Goal: Information Seeking & Learning: Find specific fact

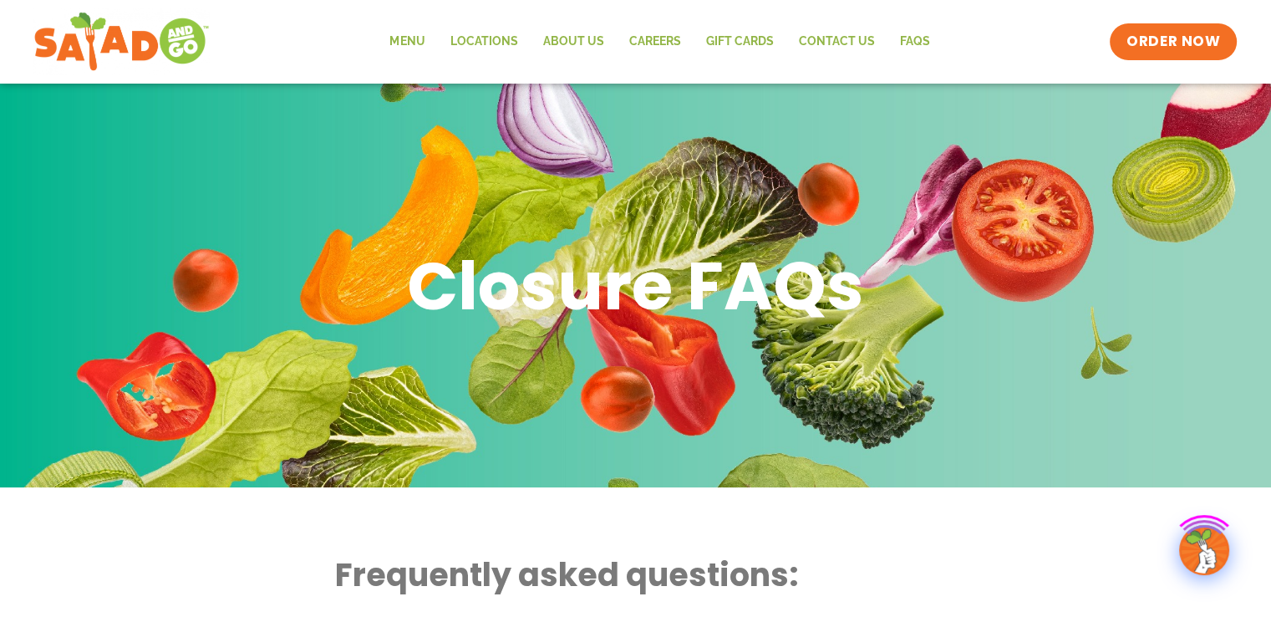
scroll to position [334, 0]
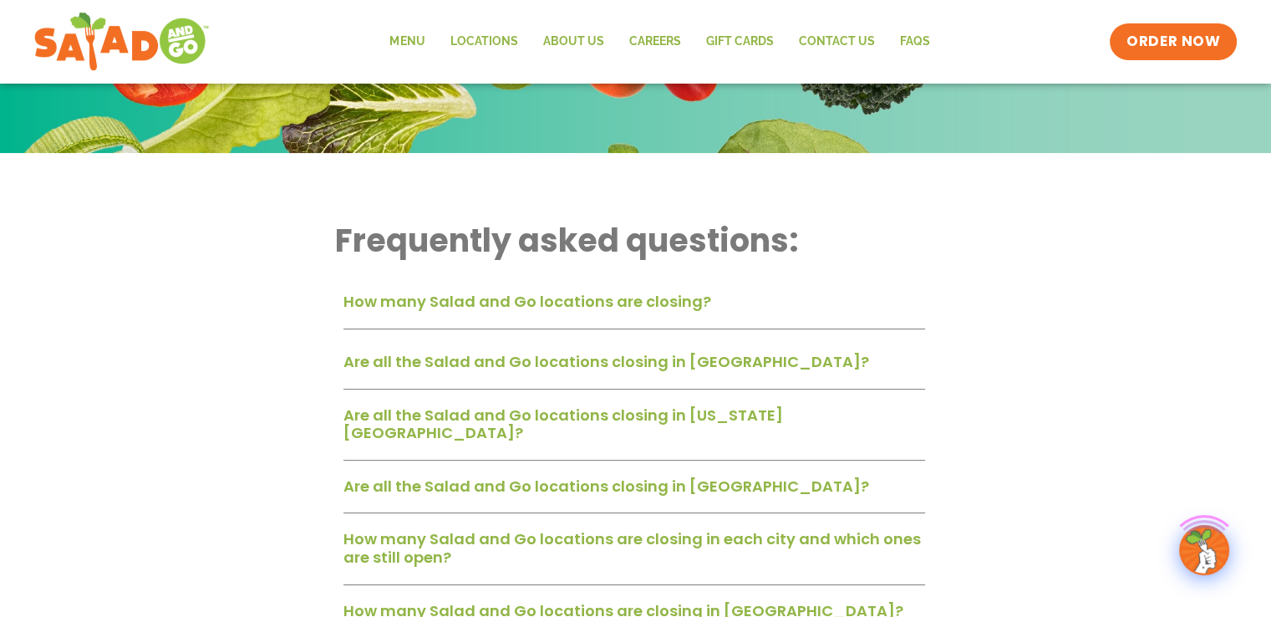
click at [559, 311] on link "How many Salad and Go locations are closing?" at bounding box center [527, 301] width 368 height 21
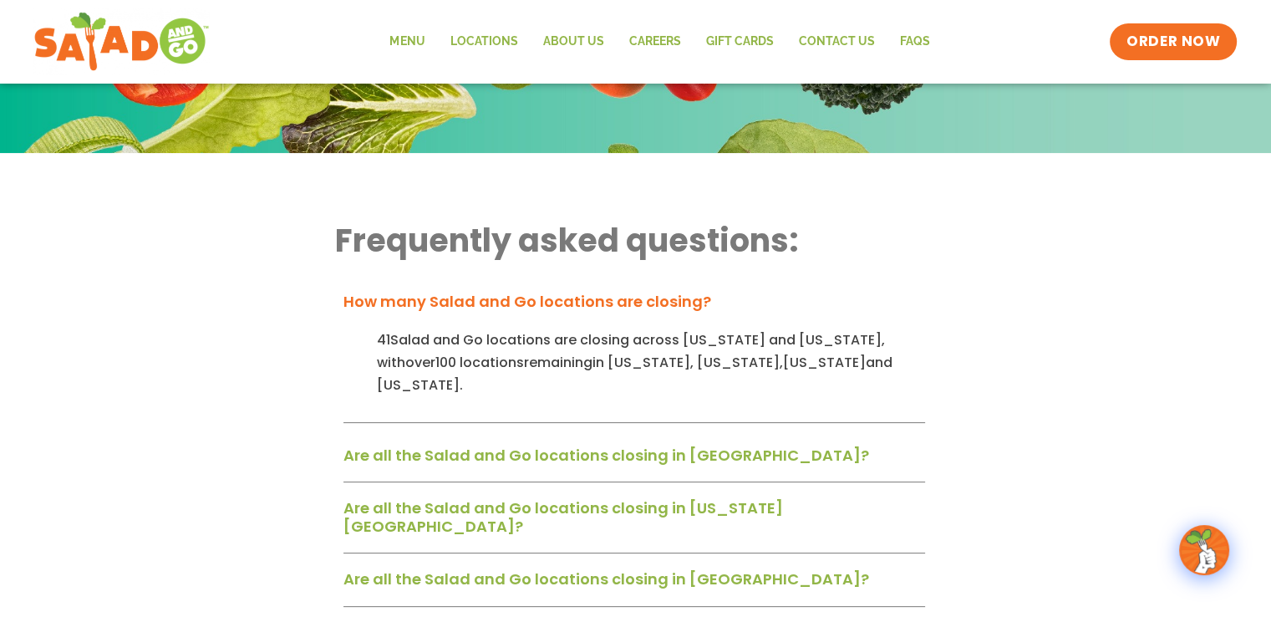
click at [587, 301] on link "How many Salad and Go locations are closing?" at bounding box center [527, 301] width 368 height 21
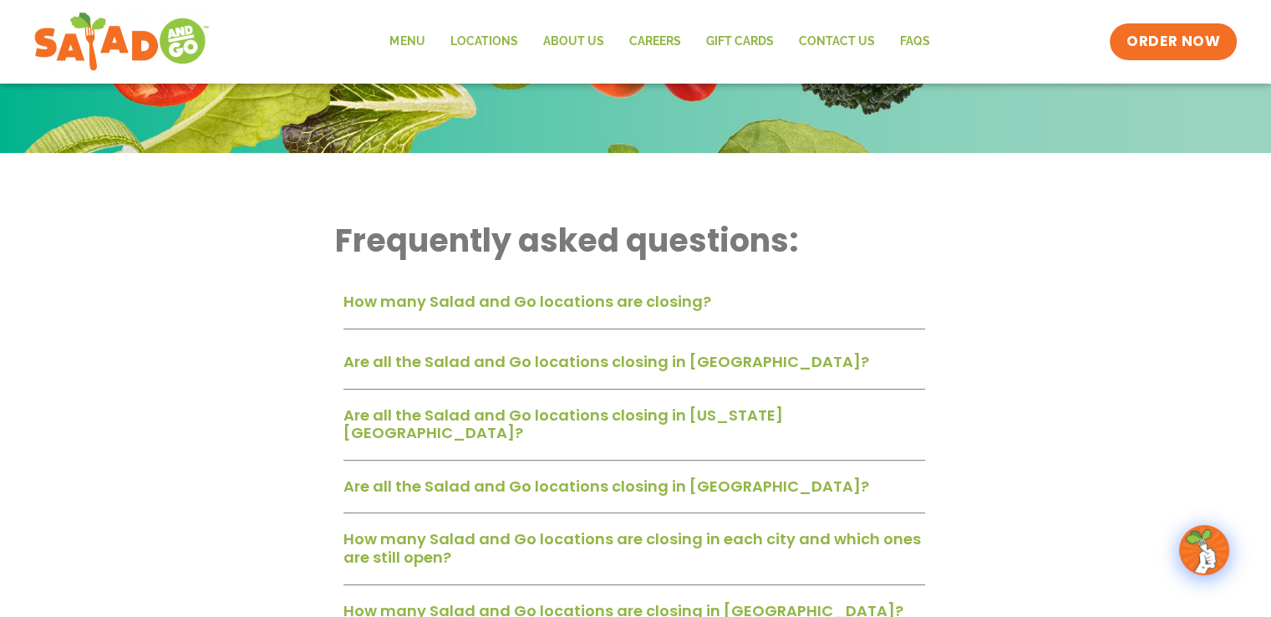
click at [587, 301] on link "How many Salad and Go locations are closing?" at bounding box center [527, 301] width 368 height 21
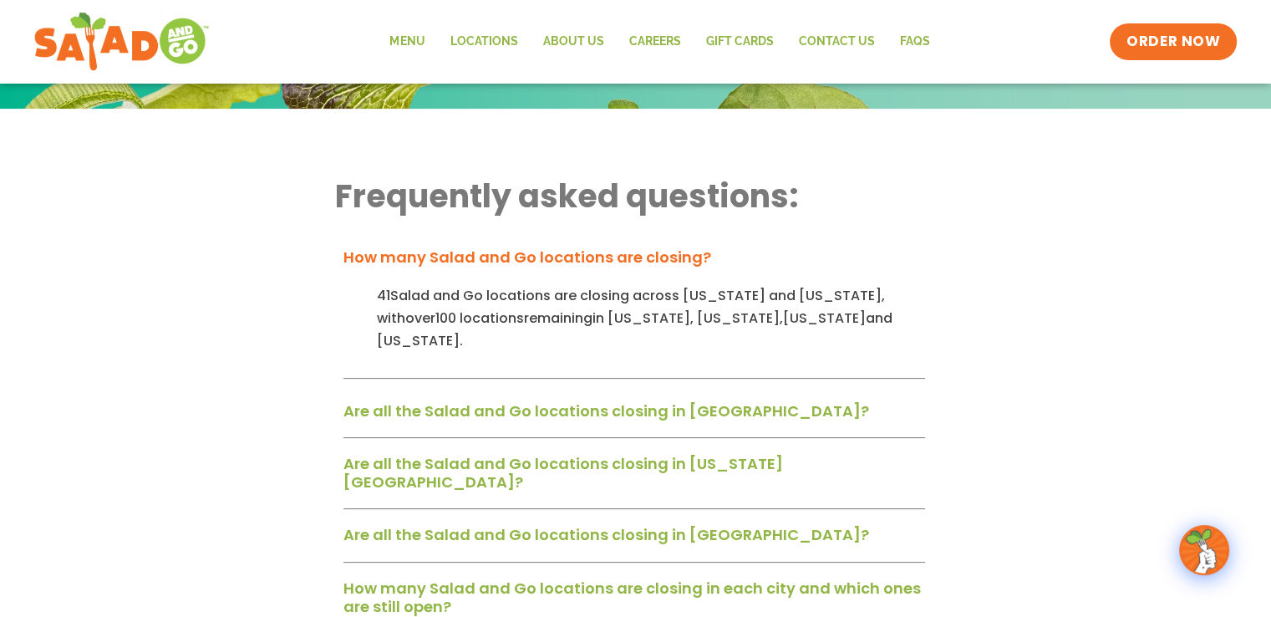
scroll to position [418, 0]
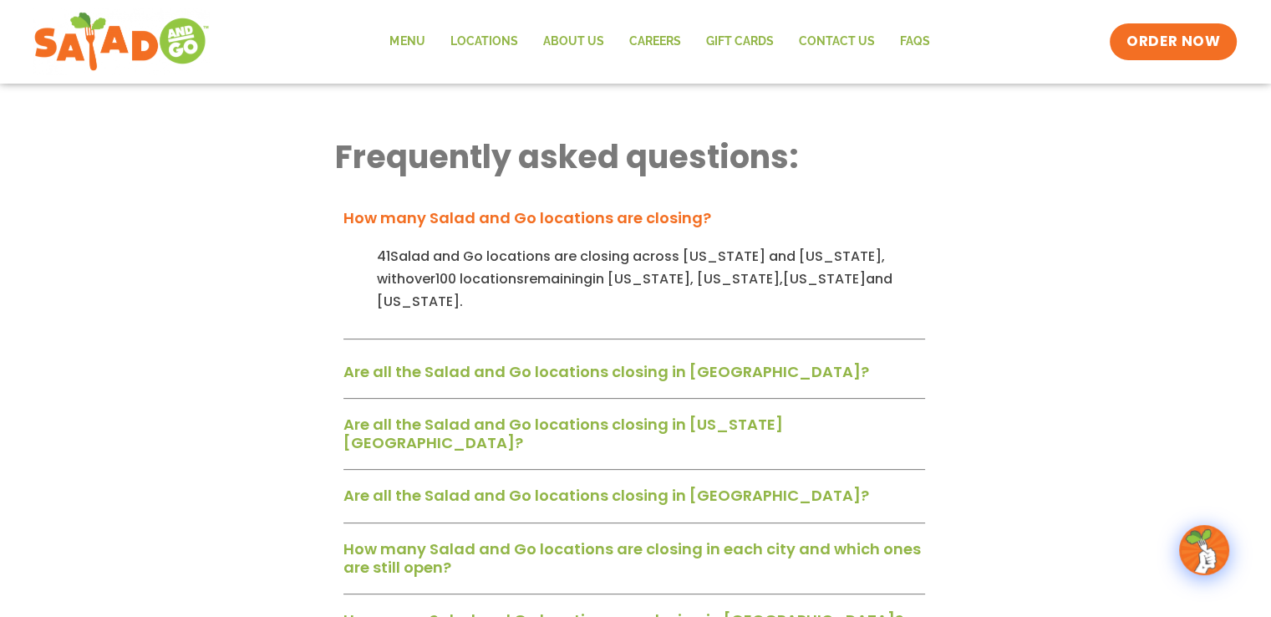
click at [642, 538] on link "How many Salad and Go locations are closing in each city and which ones are sti…" at bounding box center [631, 557] width 577 height 39
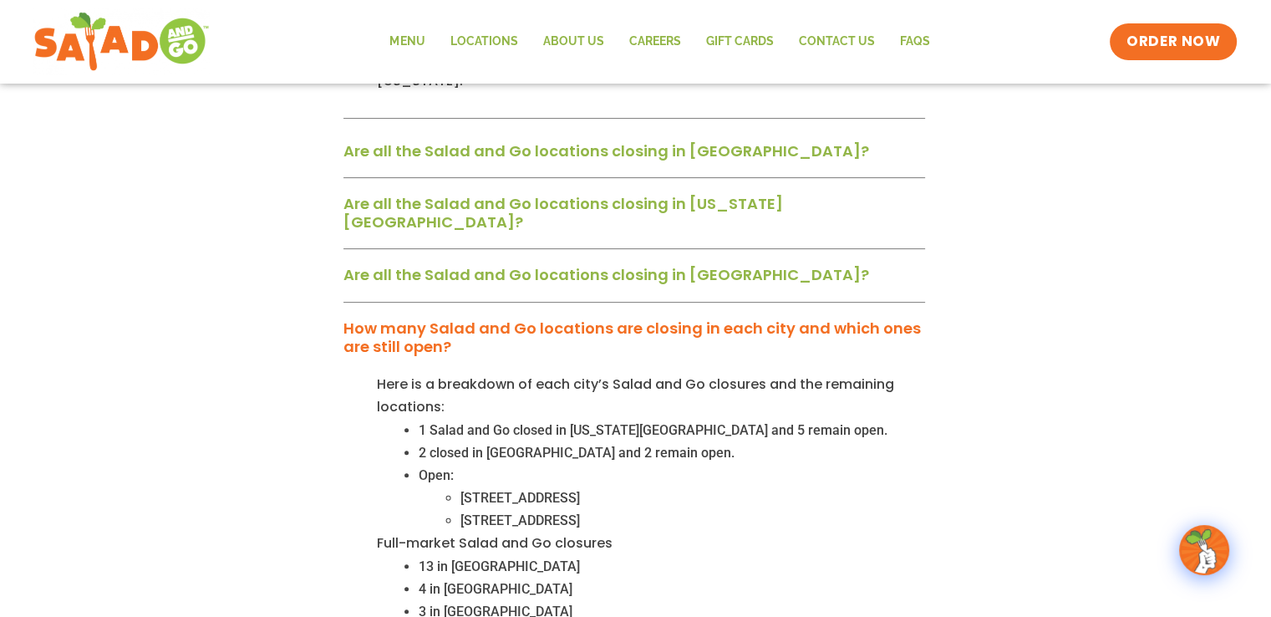
scroll to position [668, 0]
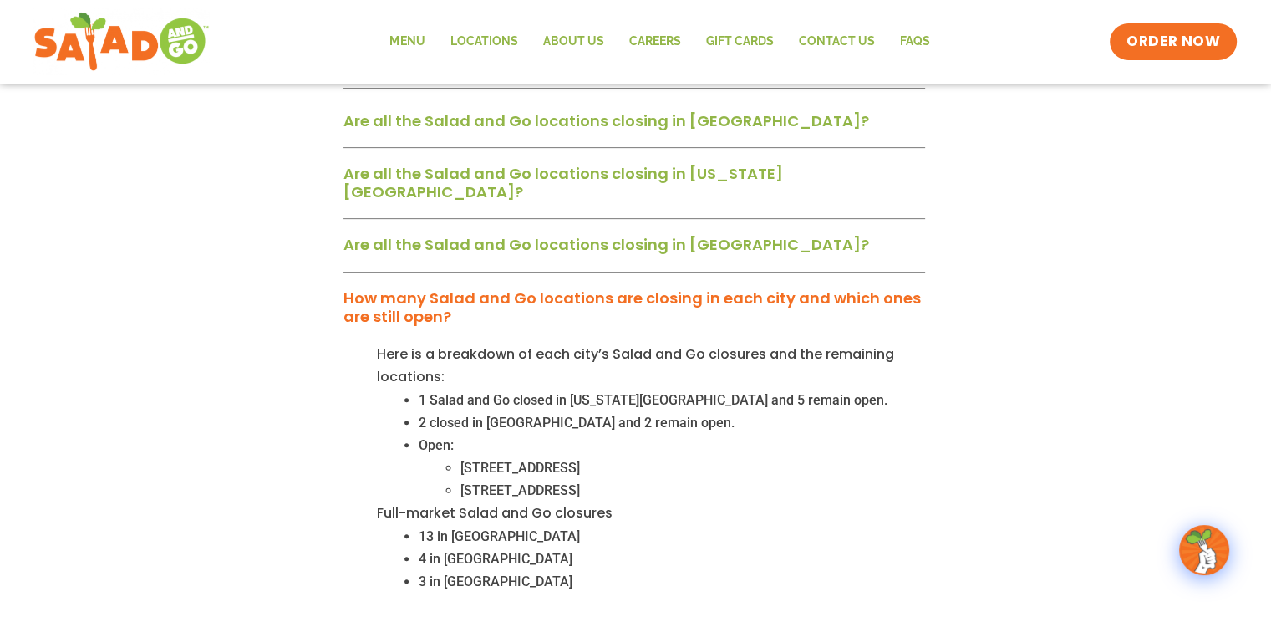
click at [670, 287] on link "How many Salad and Go locations are closing in each city and which ones are sti…" at bounding box center [631, 306] width 577 height 39
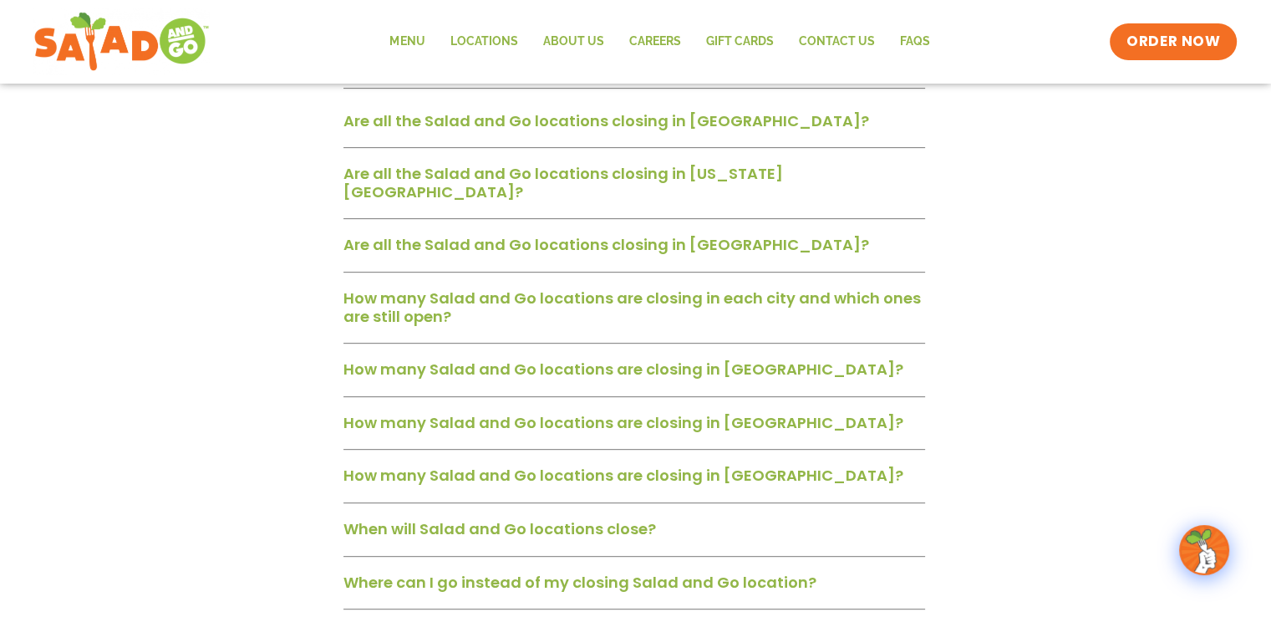
click at [610, 358] on link "How many Salad and Go locations are closing in [GEOGRAPHIC_DATA]?" at bounding box center [623, 368] width 560 height 21
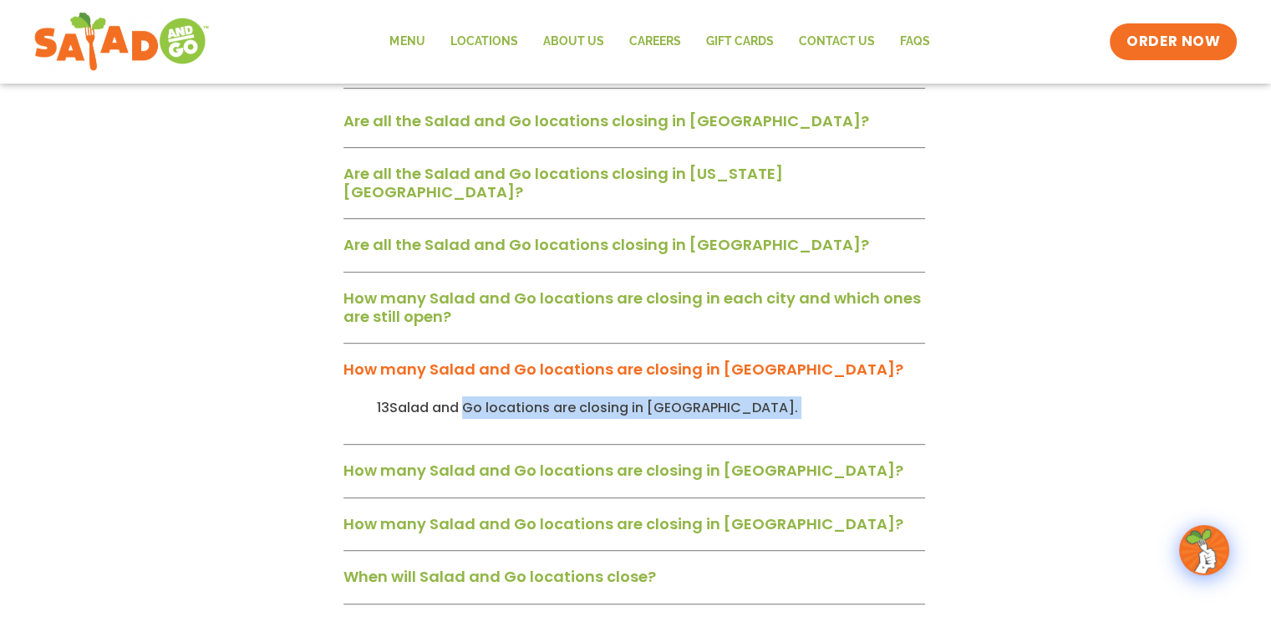
drag, startPoint x: 468, startPoint y: 369, endPoint x: 712, endPoint y: 370, distance: 244.0
click at [712, 396] on p "13 Salad and Go locations are closing in [GEOGRAPHIC_DATA] ." at bounding box center [651, 407] width 548 height 23
drag, startPoint x: 478, startPoint y: 369, endPoint x: 384, endPoint y: 375, distance: 93.8
click at [384, 396] on p "13 Salad and Go locations are closing in [GEOGRAPHIC_DATA] ." at bounding box center [651, 407] width 548 height 23
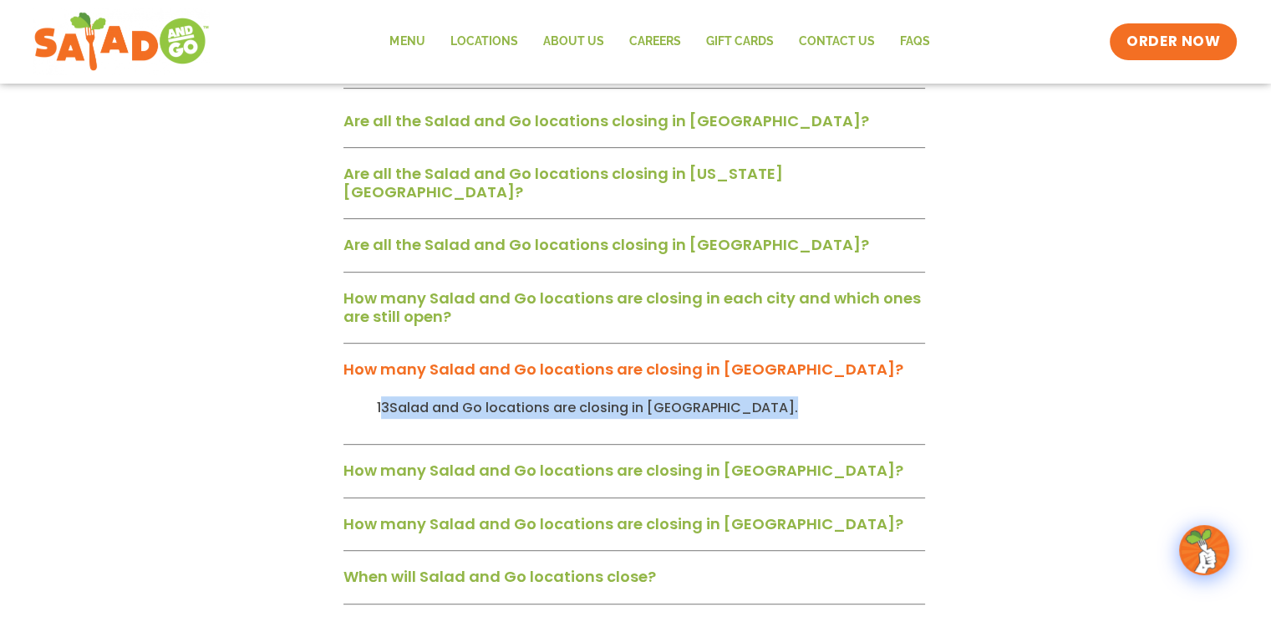
click at [384, 396] on p "13 Salad and Go locations are closing in [GEOGRAPHIC_DATA] ." at bounding box center [651, 407] width 548 height 23
click at [456, 455] on div "How many Salad and Go locations are closing in San Antonio?" at bounding box center [634, 476] width 582 height 43
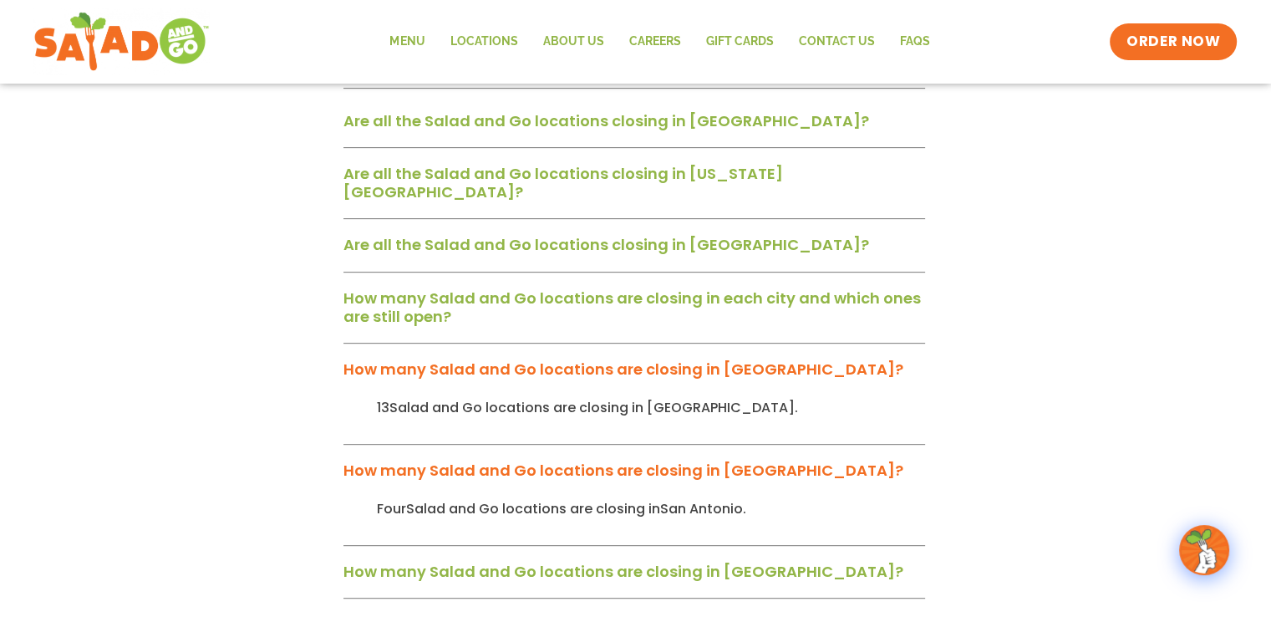
scroll to position [752, 0]
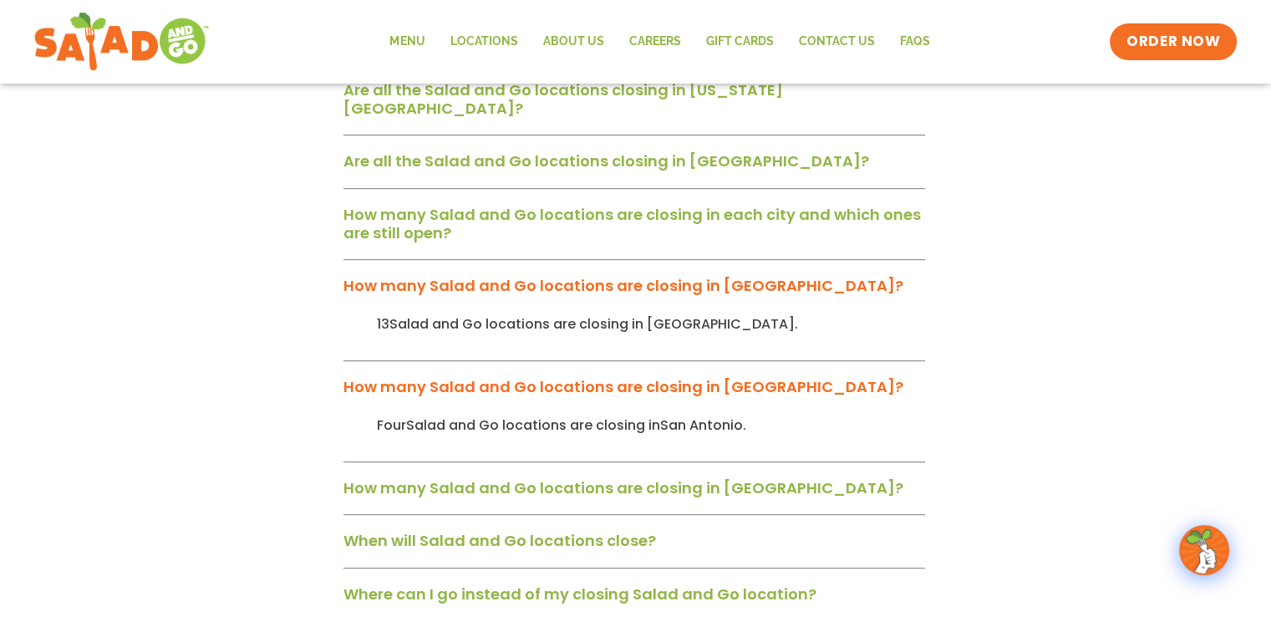
click at [511, 477] on link "How many Salad and Go locations are closing in Austin?" at bounding box center [623, 487] width 560 height 21
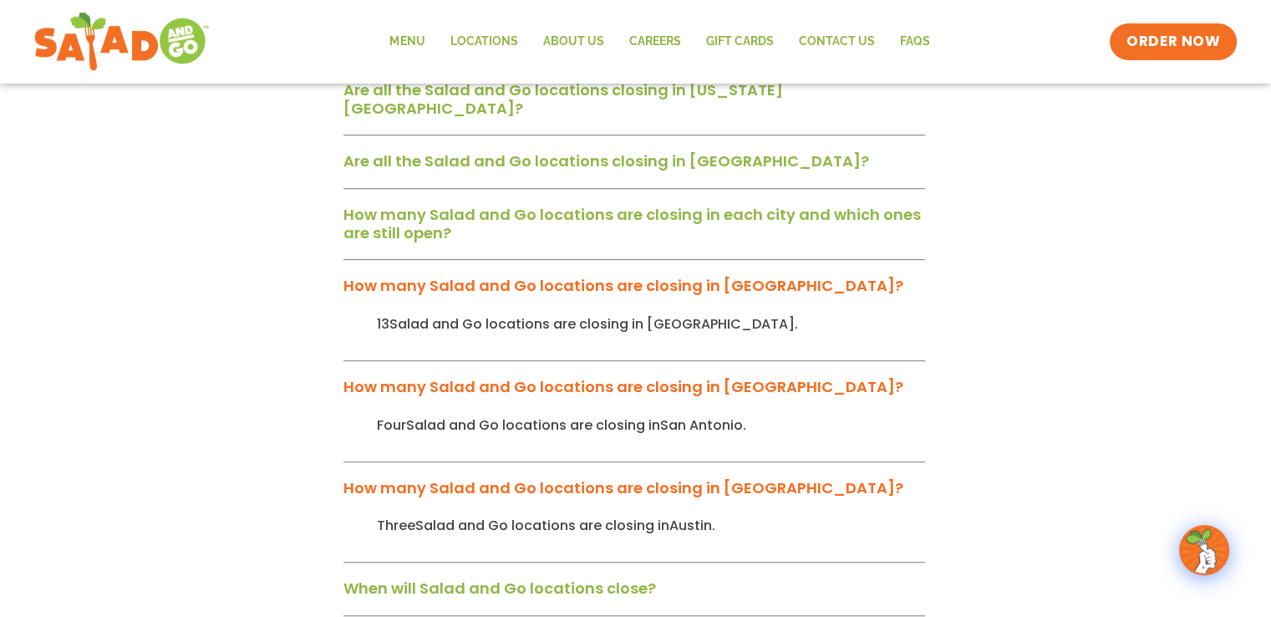
scroll to position [836, 0]
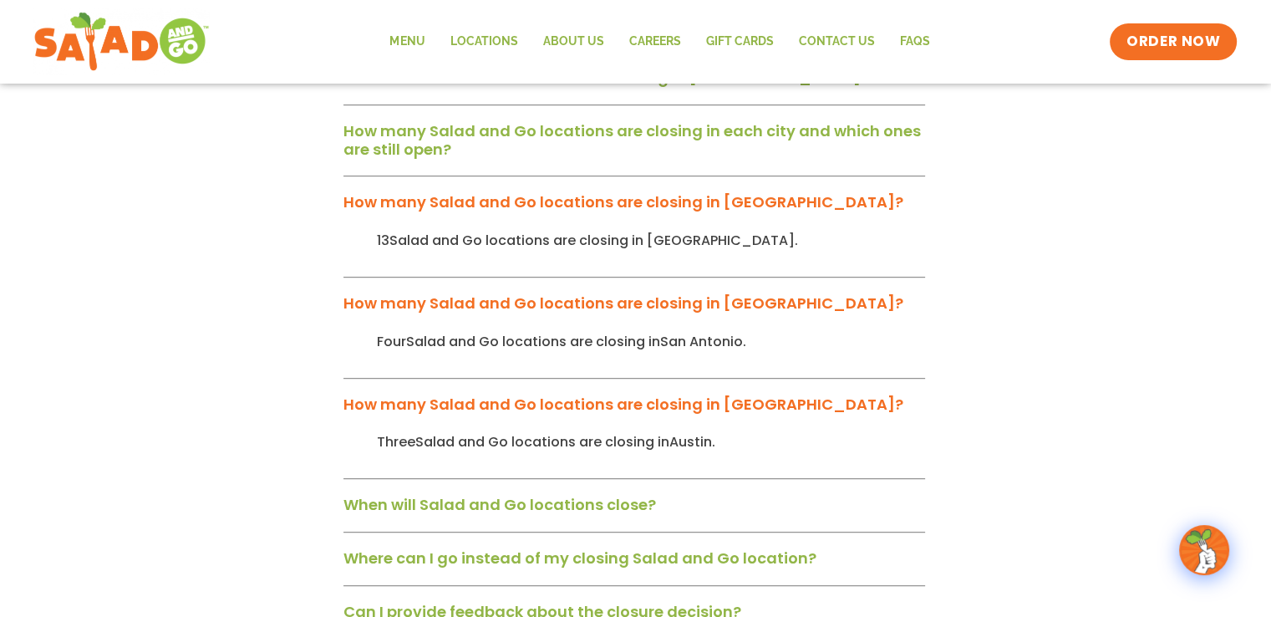
click at [478, 494] on link "When will Salad and Go locations close?" at bounding box center [499, 504] width 312 height 21
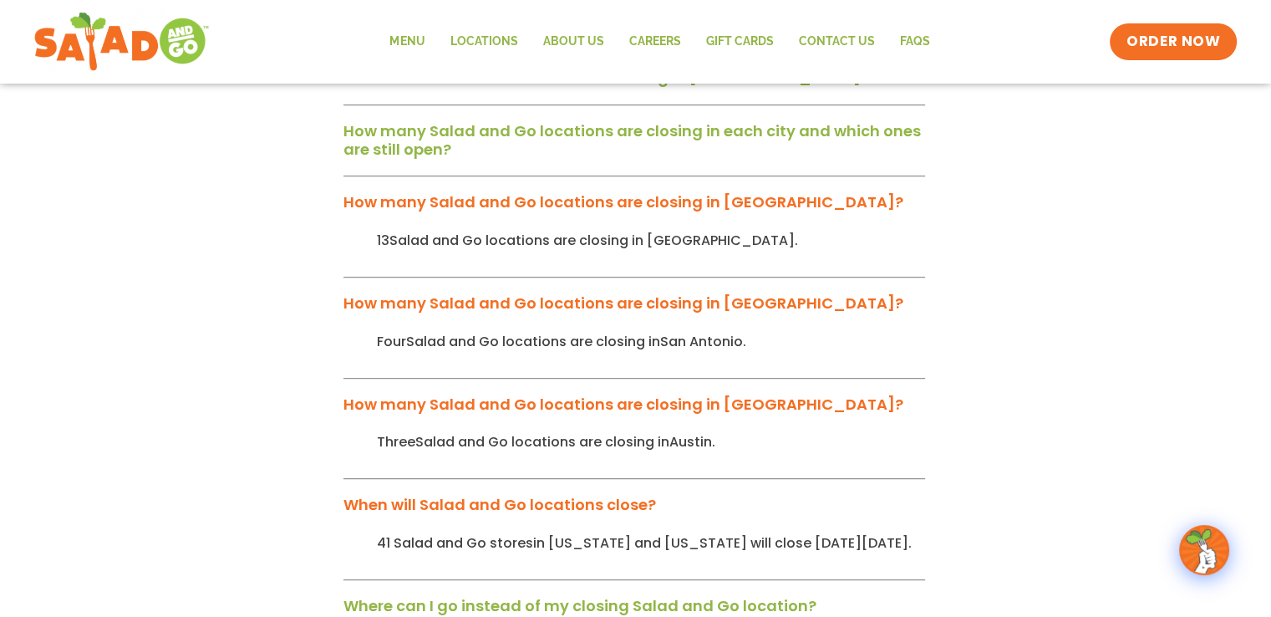
scroll to position [1003, 0]
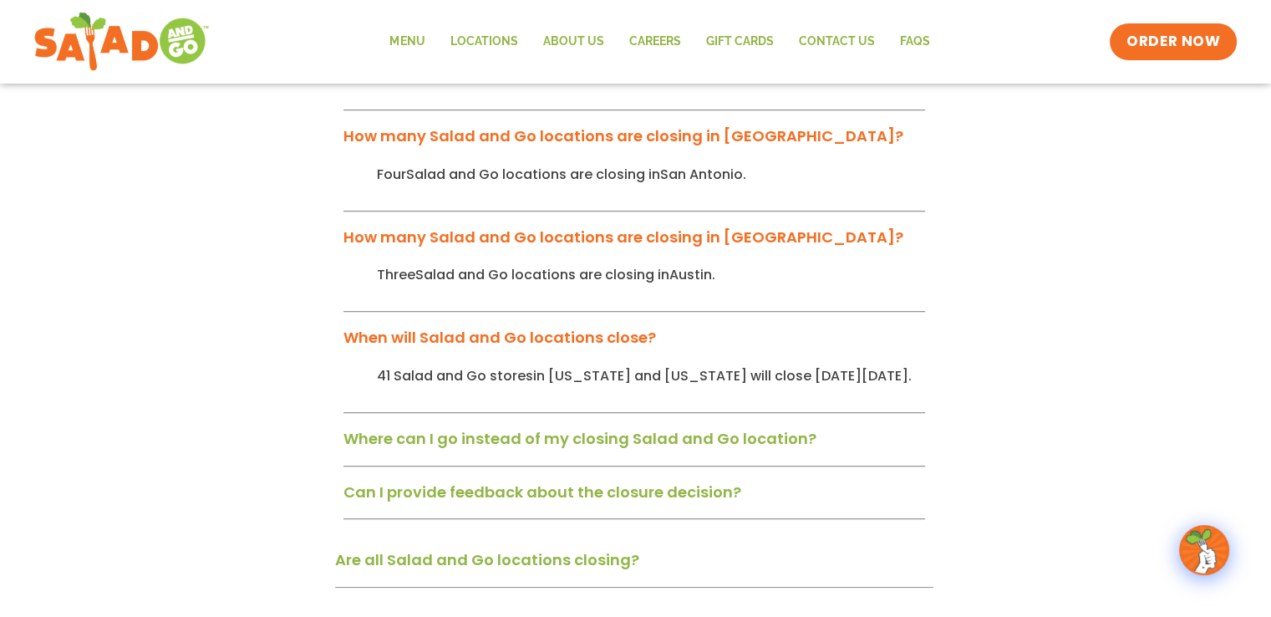
click at [476, 428] on link "Where can I go instead of my closing Salad and Go location?" at bounding box center [579, 438] width 473 height 21
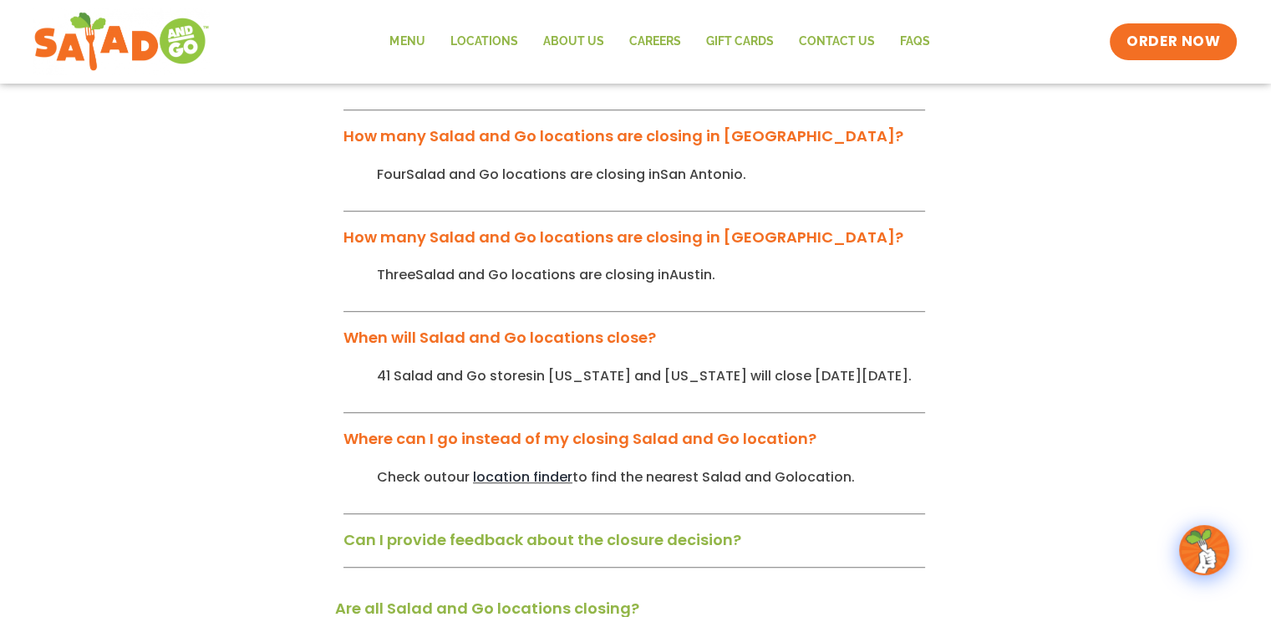
click at [627, 529] on link "Can I provide feedback about the closure decision?" at bounding box center [542, 539] width 398 height 21
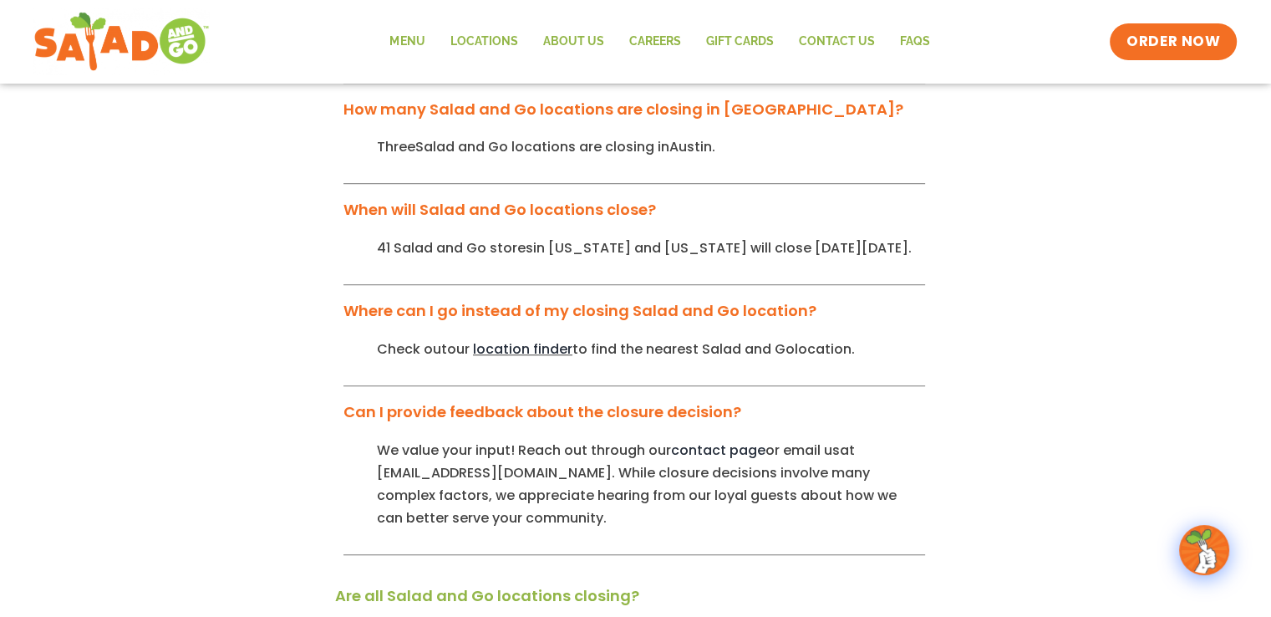
scroll to position [1170, 0]
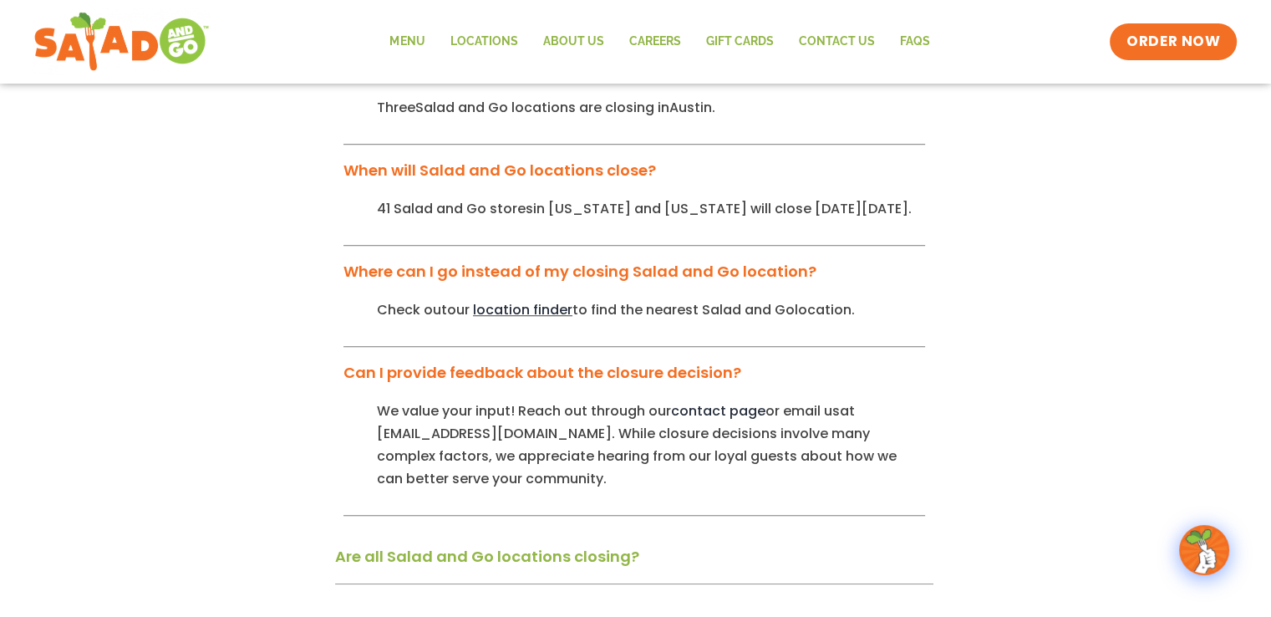
click at [619, 546] on link "Are all Salad and Go locations closing?" at bounding box center [487, 556] width 304 height 21
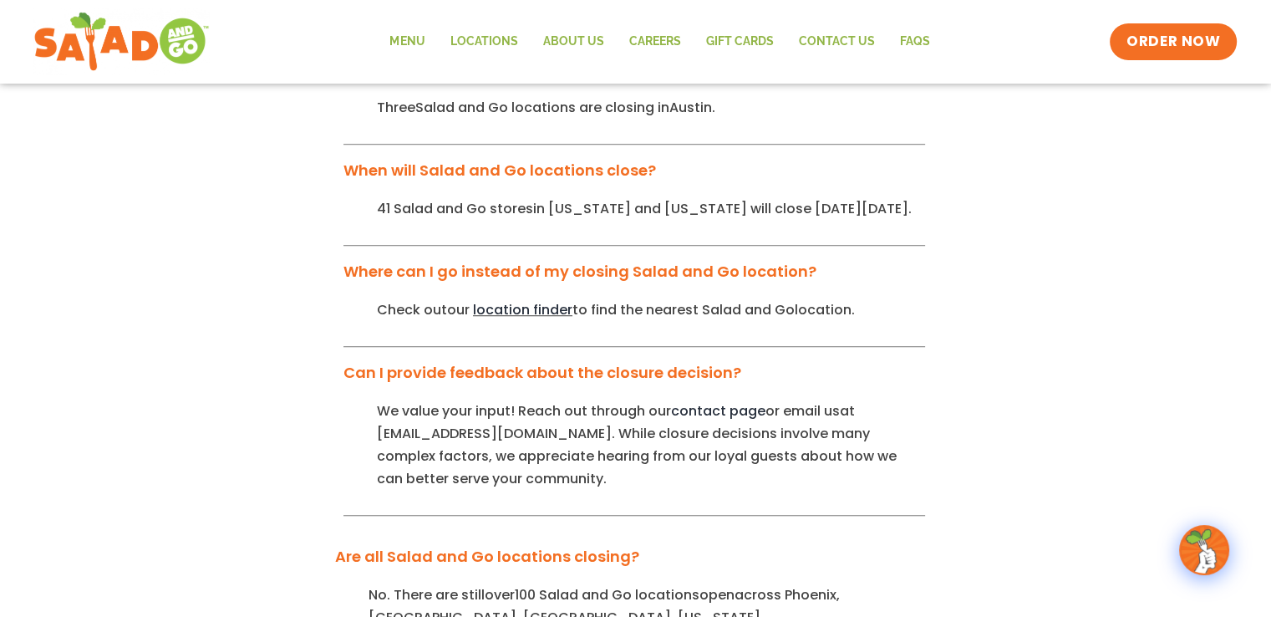
scroll to position [1253, 0]
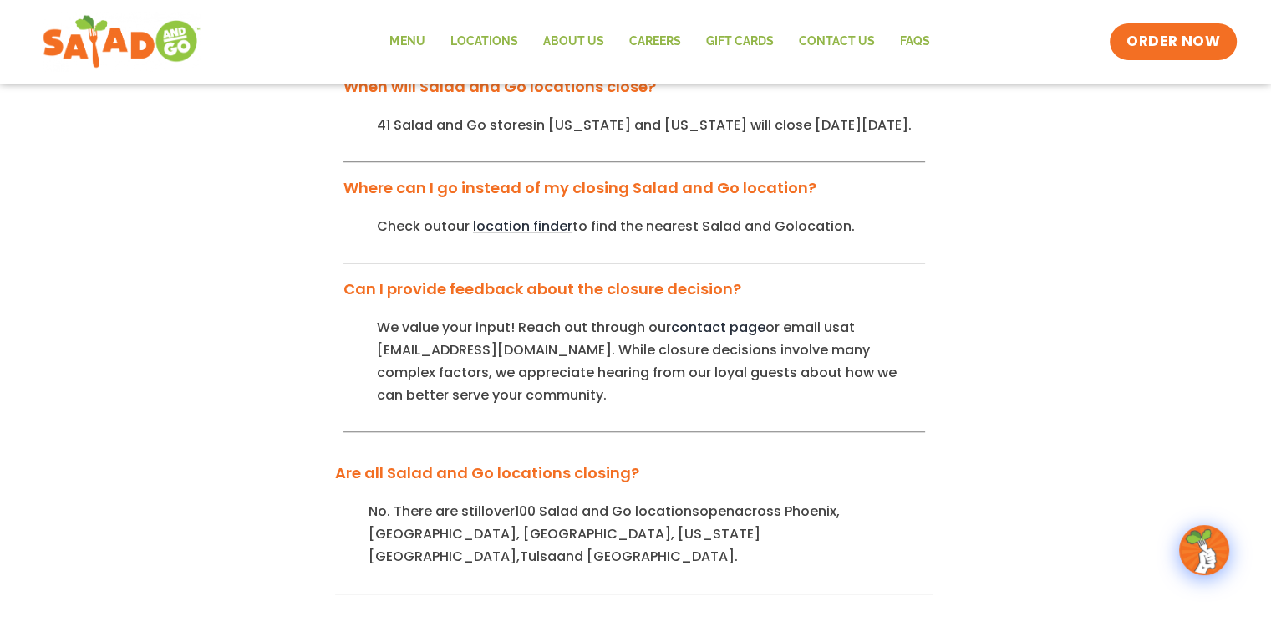
click at [50, 47] on img at bounding box center [122, 42] width 158 height 60
